Goal: Task Accomplishment & Management: Complete application form

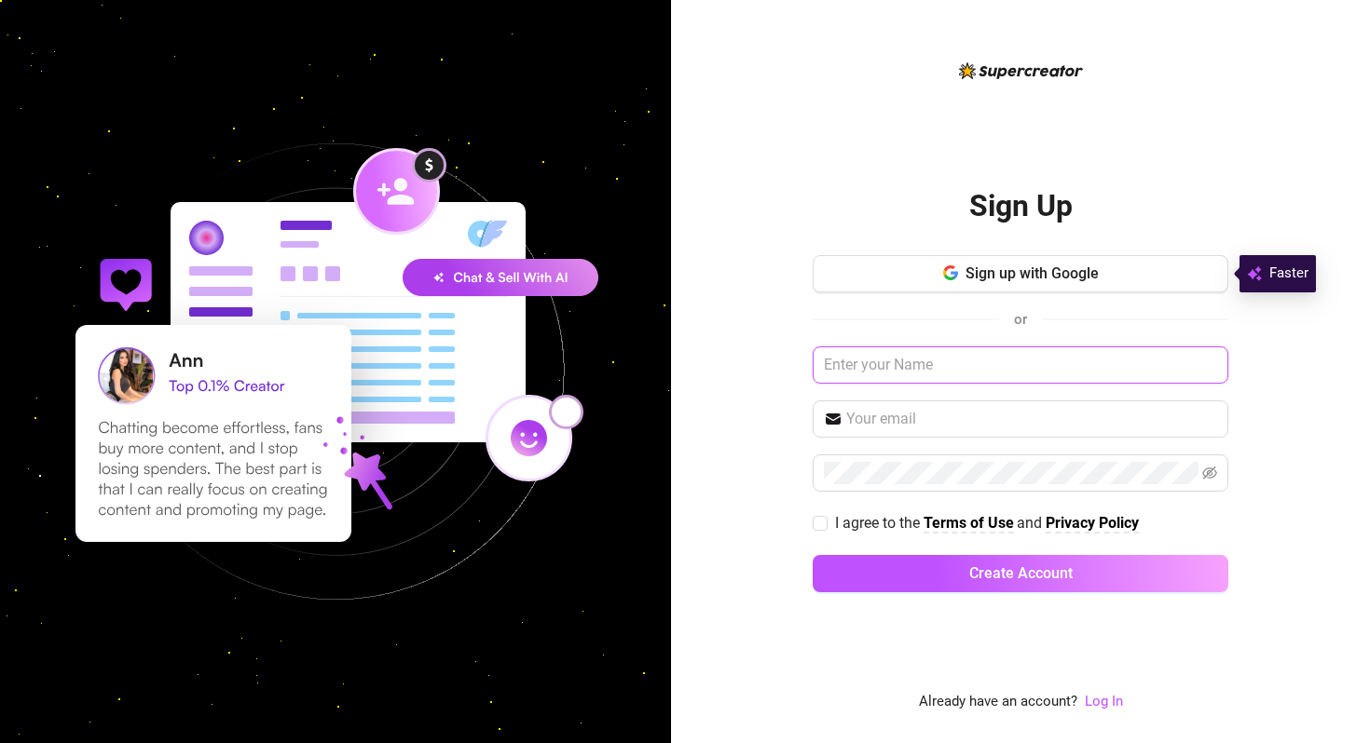
click at [921, 365] on input "text" at bounding box center [1020, 365] width 416 height 37
type input "[PERSON_NAME]"
click at [936, 424] on input "text" at bounding box center [1031, 419] width 371 height 22
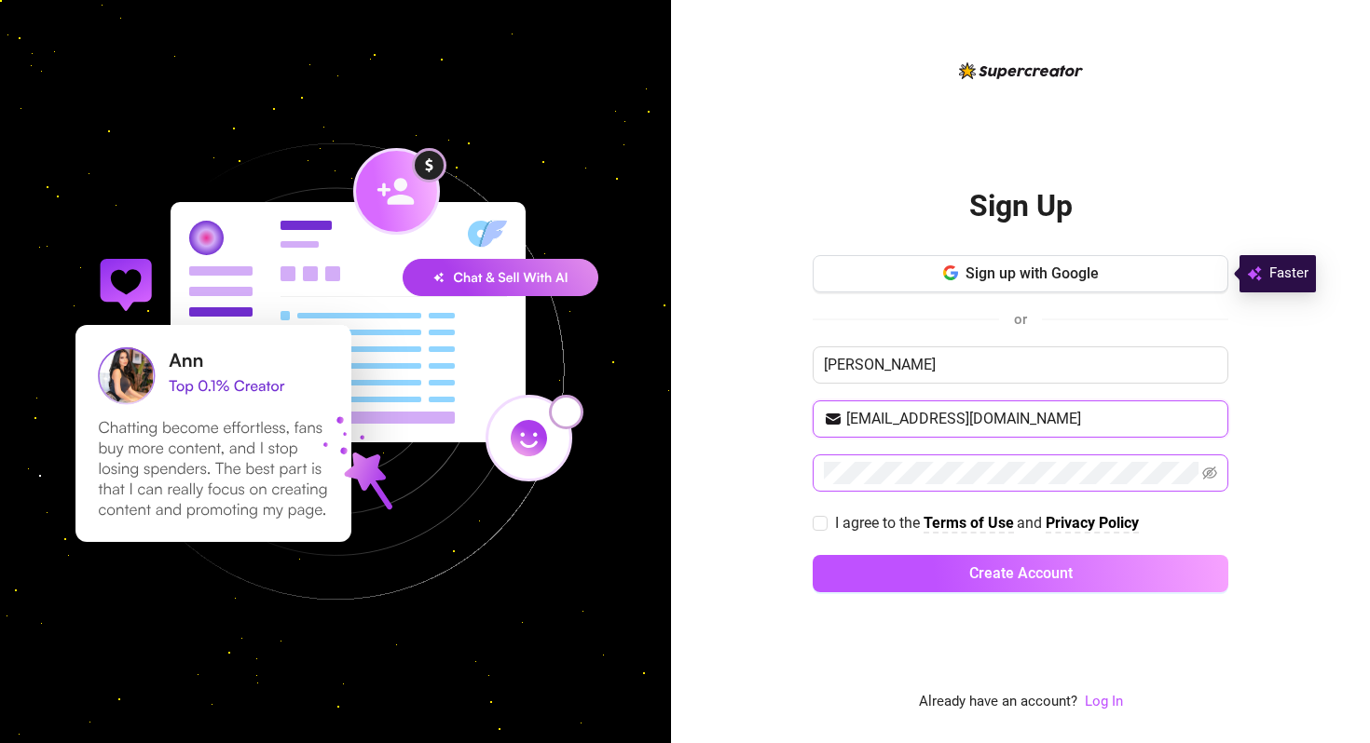
type input "[EMAIL_ADDRESS][DOMAIN_NAME]"
click at [820, 527] on input "I agree to the Terms of Use and Privacy Policy" at bounding box center [818, 522] width 13 height 13
checkbox input "true"
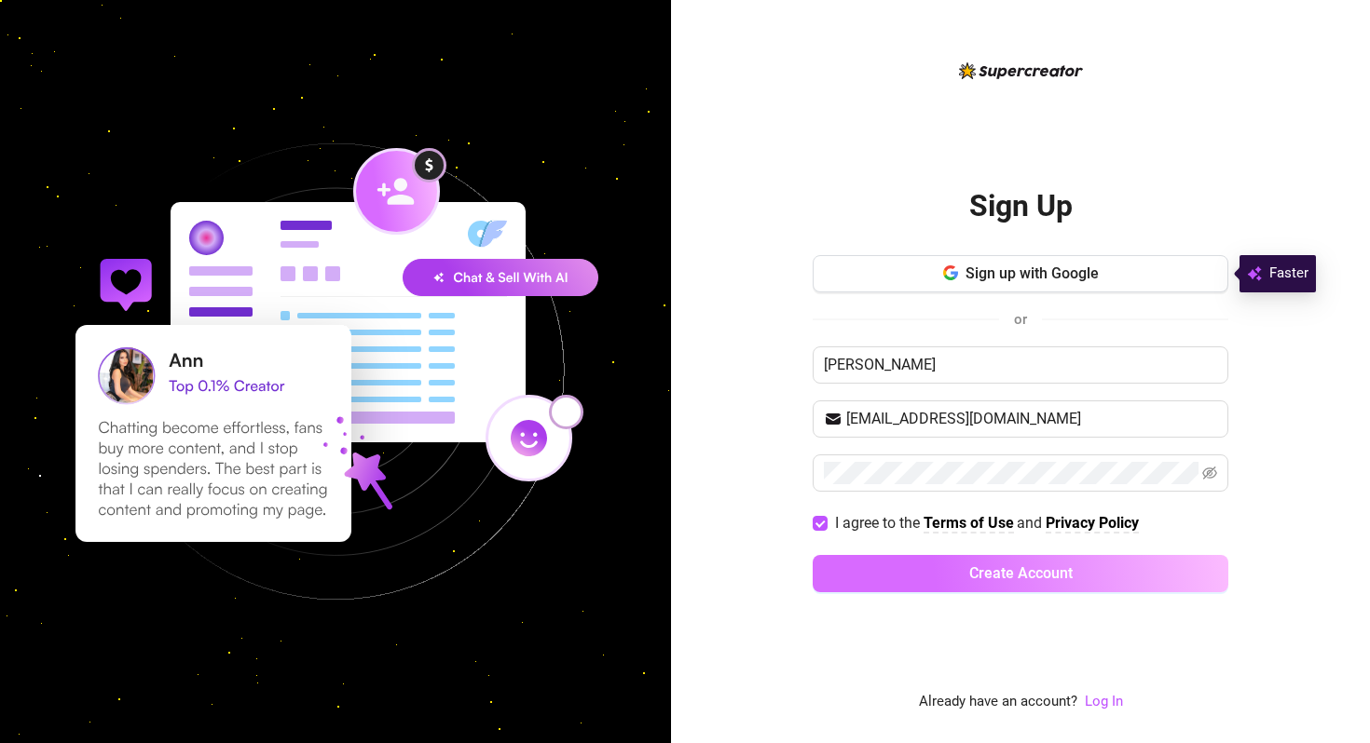
click at [907, 568] on button "Create Account" at bounding box center [1020, 573] width 416 height 37
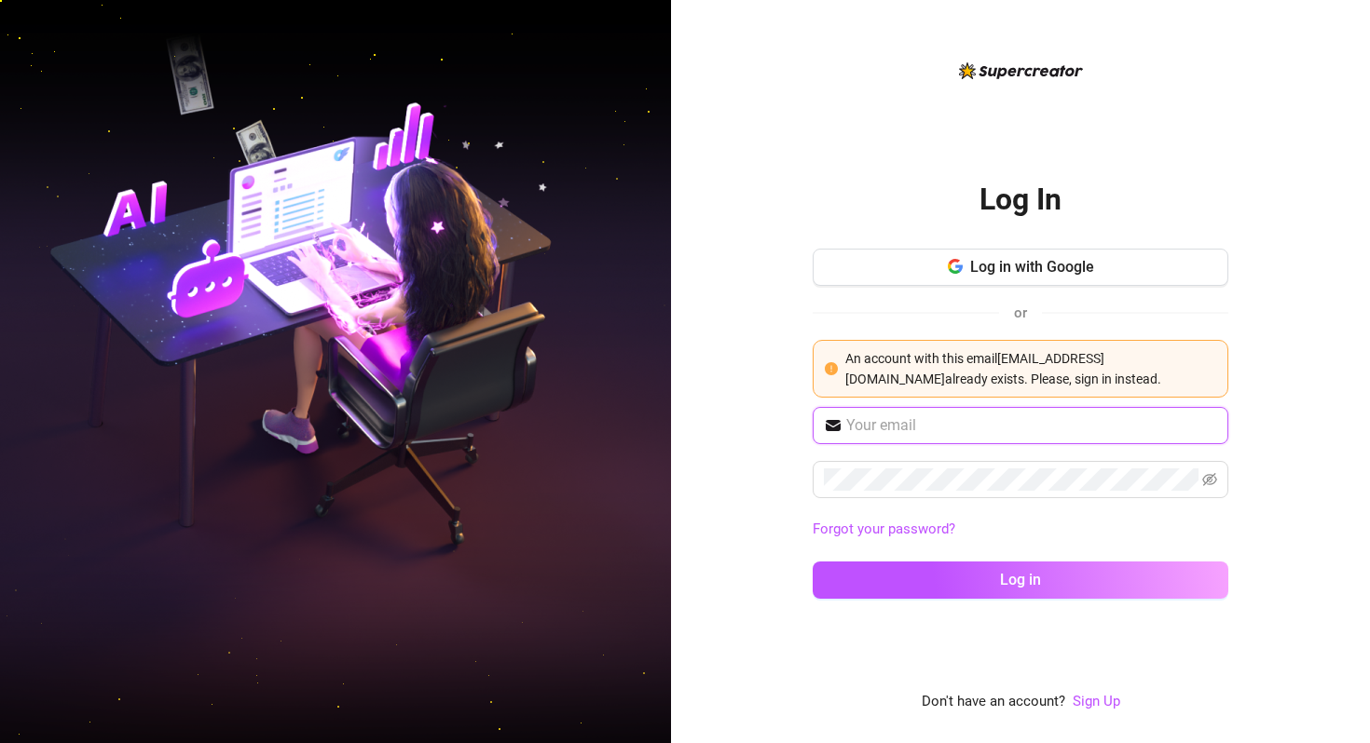
click at [1022, 430] on input "text" at bounding box center [1031, 426] width 371 height 22
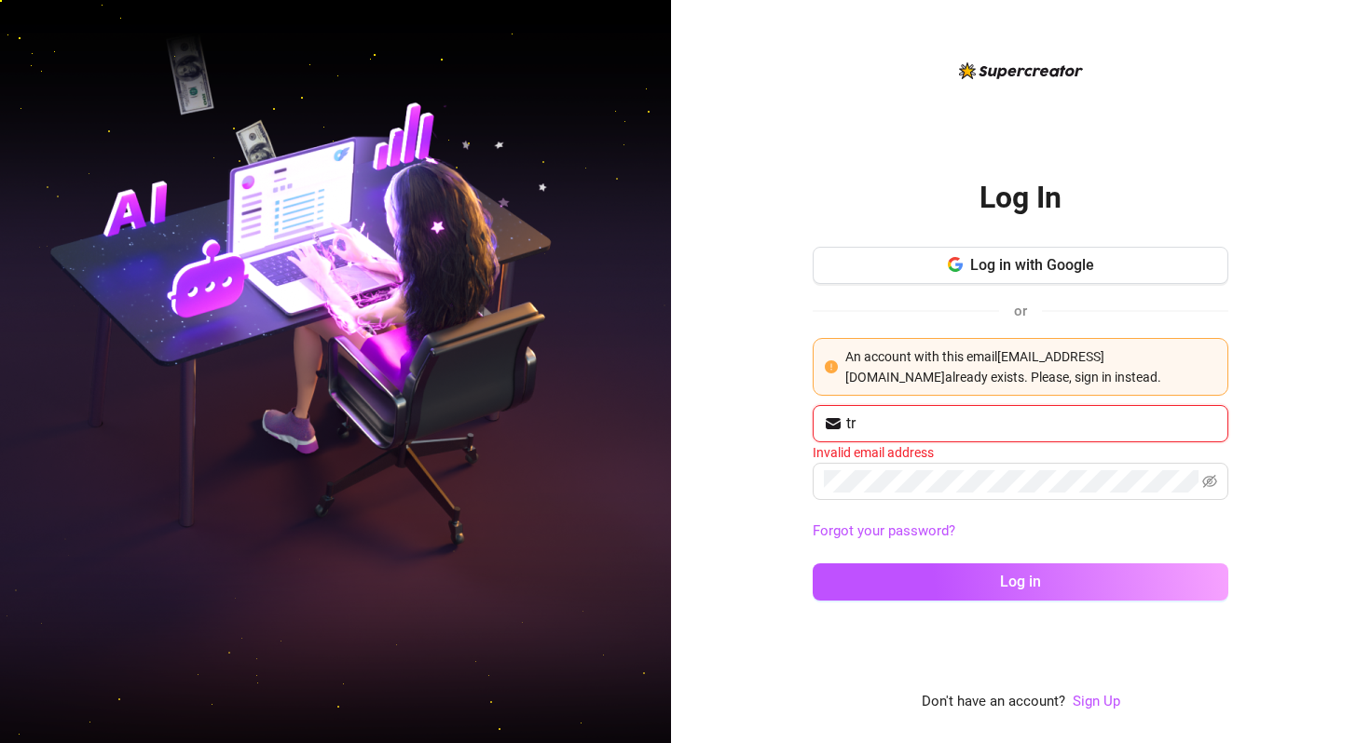
type input "t"
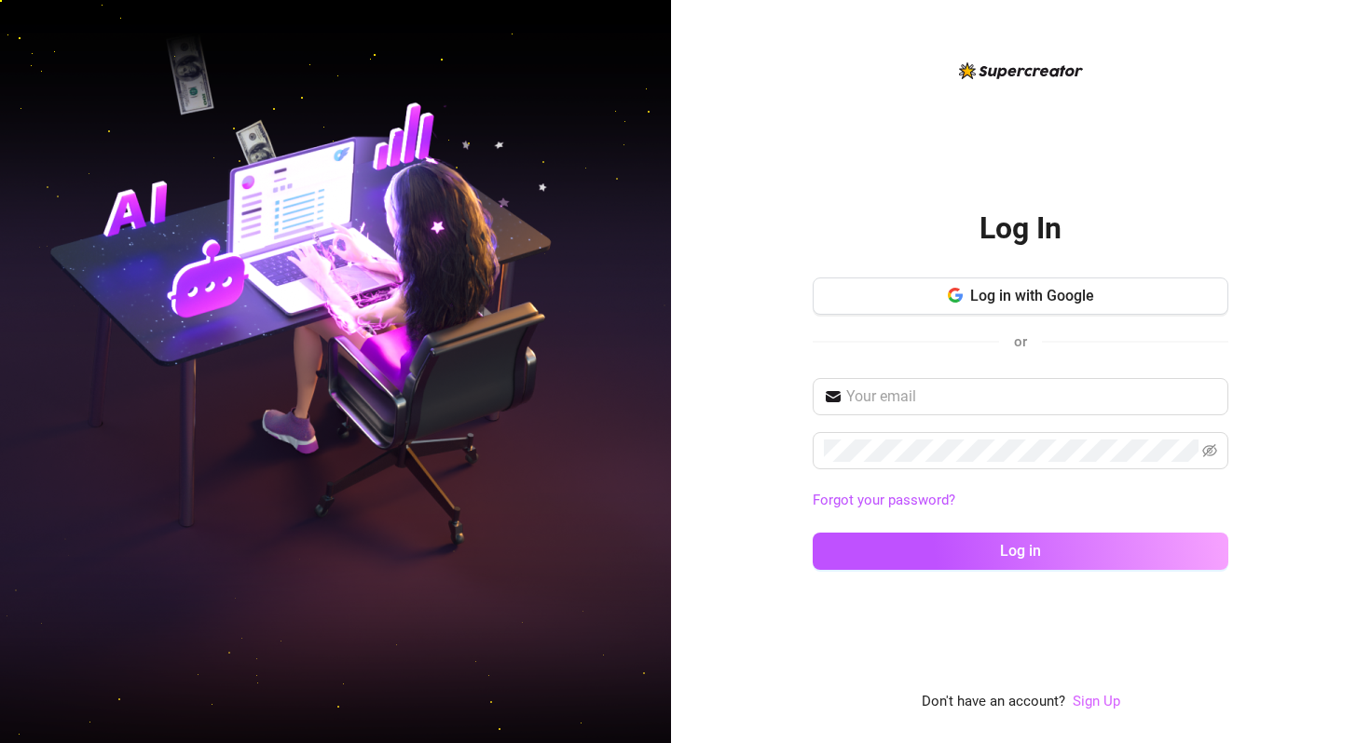
click at [1083, 699] on link "Sign Up" at bounding box center [1096, 701] width 48 height 17
